Goal: Task Accomplishment & Management: Manage account settings

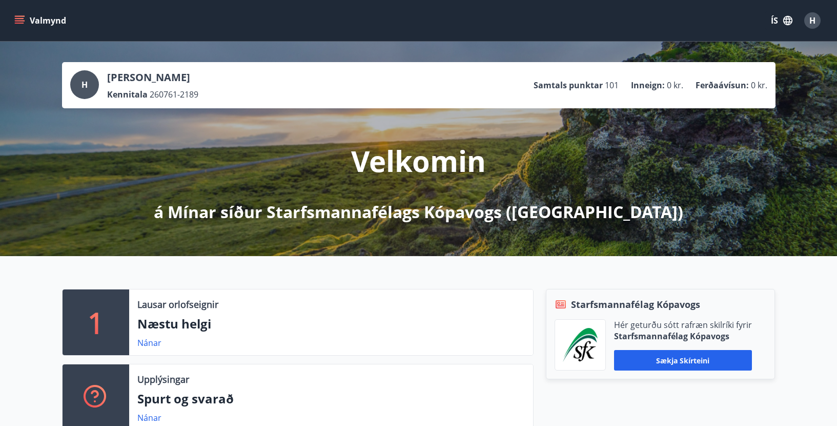
click at [376, 20] on div "Valmynd ÍS H" at bounding box center [418, 20] width 813 height 25
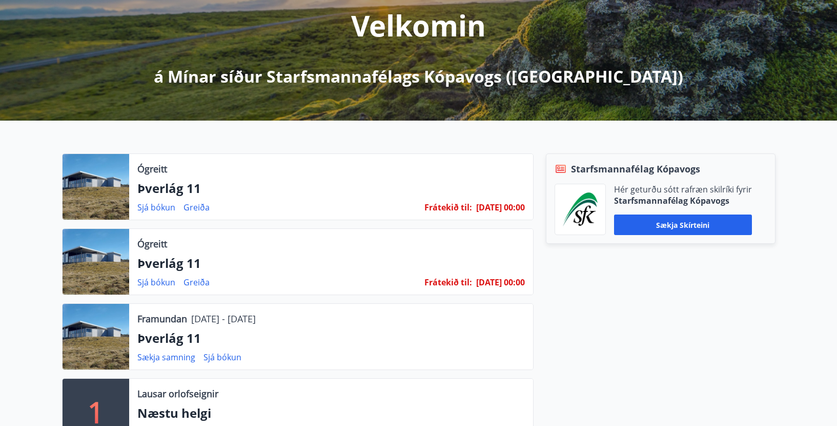
scroll to position [154, 0]
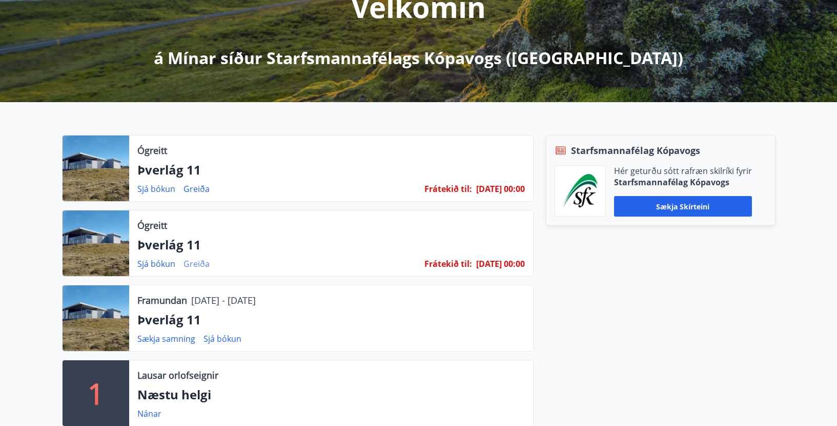
click at [194, 261] on link "Greiða" at bounding box center [197, 263] width 26 height 11
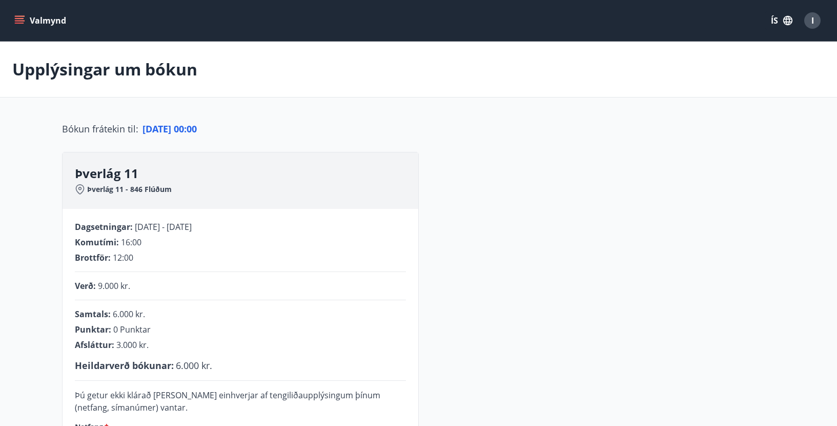
click at [49, 21] on button "Valmynd" at bounding box center [41, 20] width 58 height 18
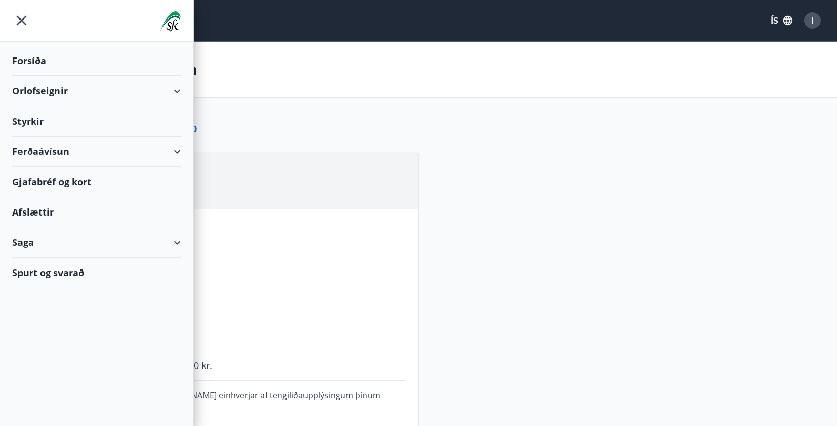
click at [27, 55] on div "Forsíða" at bounding box center [96, 61] width 169 height 30
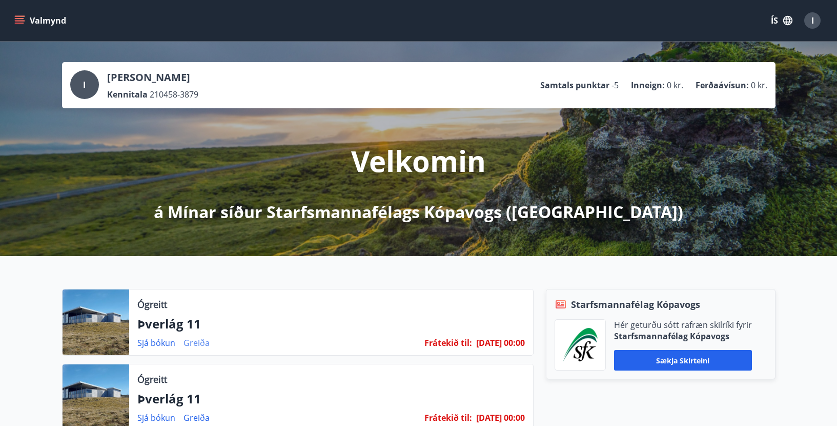
click at [197, 344] on link "Greiða" at bounding box center [197, 342] width 26 height 11
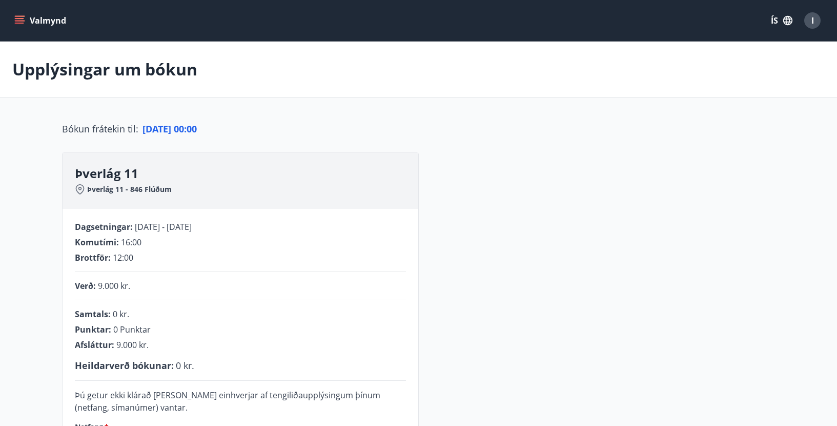
click at [42, 19] on button "Valmynd" at bounding box center [41, 20] width 58 height 18
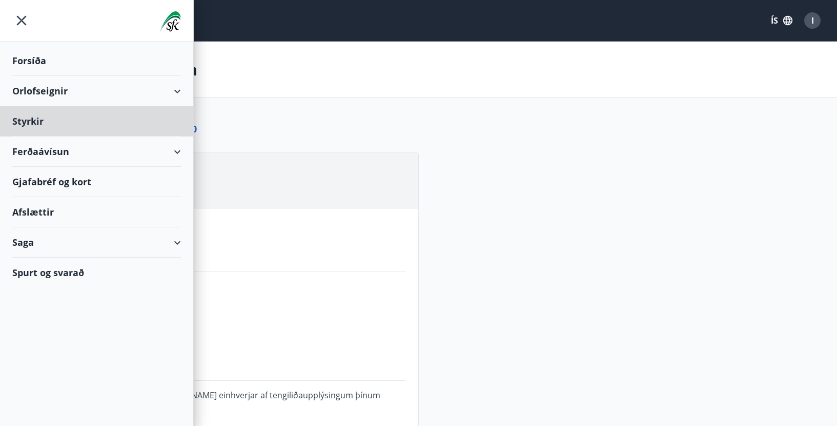
click at [31, 59] on div "Forsíða" at bounding box center [96, 61] width 169 height 30
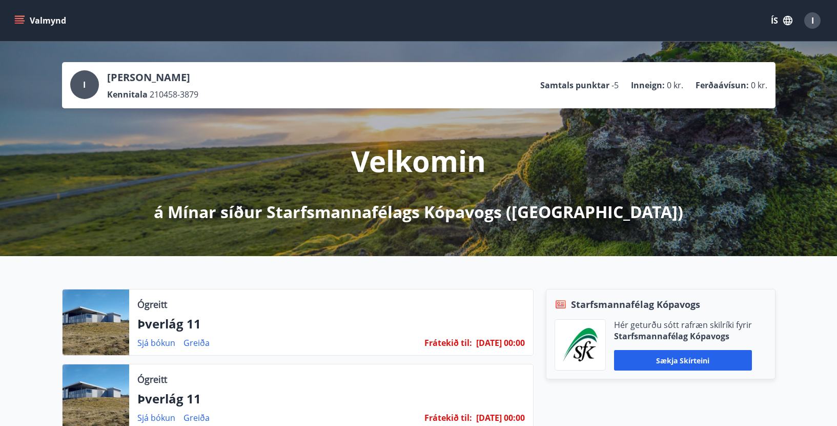
click at [169, 18] on div "Valmynd ÍS I" at bounding box center [418, 20] width 813 height 25
click at [594, 17] on div "Valmynd ÍS I" at bounding box center [418, 20] width 813 height 25
click at [814, 15] on span "I" at bounding box center [813, 20] width 3 height 11
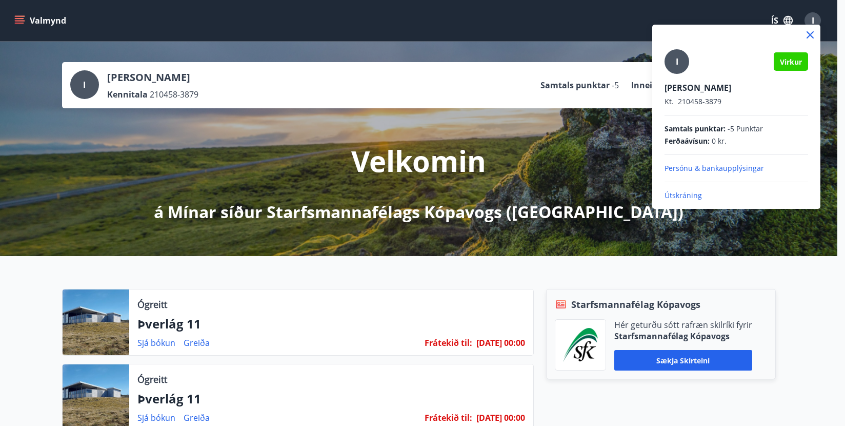
click at [684, 194] on p "Útskráning" at bounding box center [736, 195] width 144 height 10
